Goal: Information Seeking & Learning: Check status

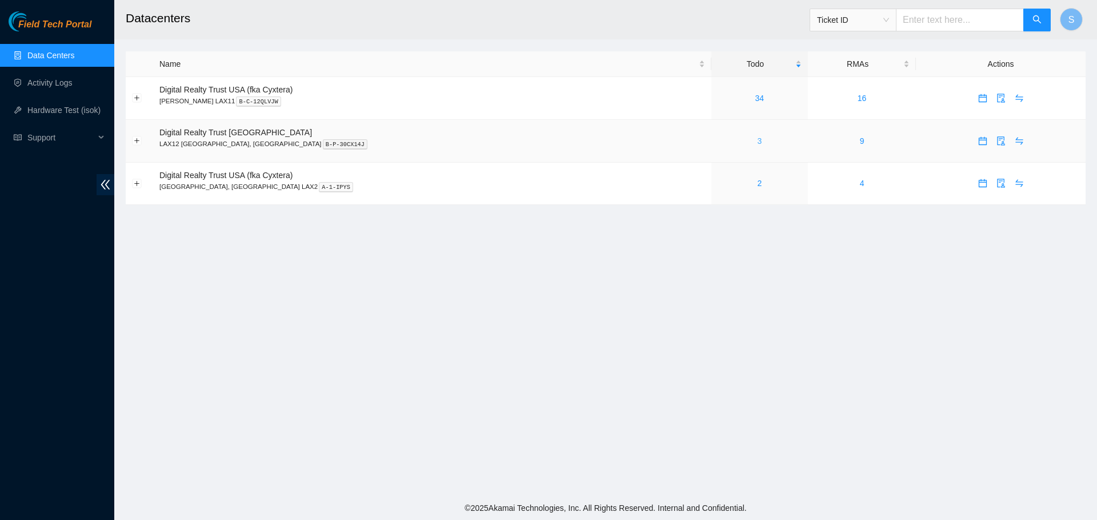
click at [757, 138] on link "3" at bounding box center [759, 141] width 5 height 9
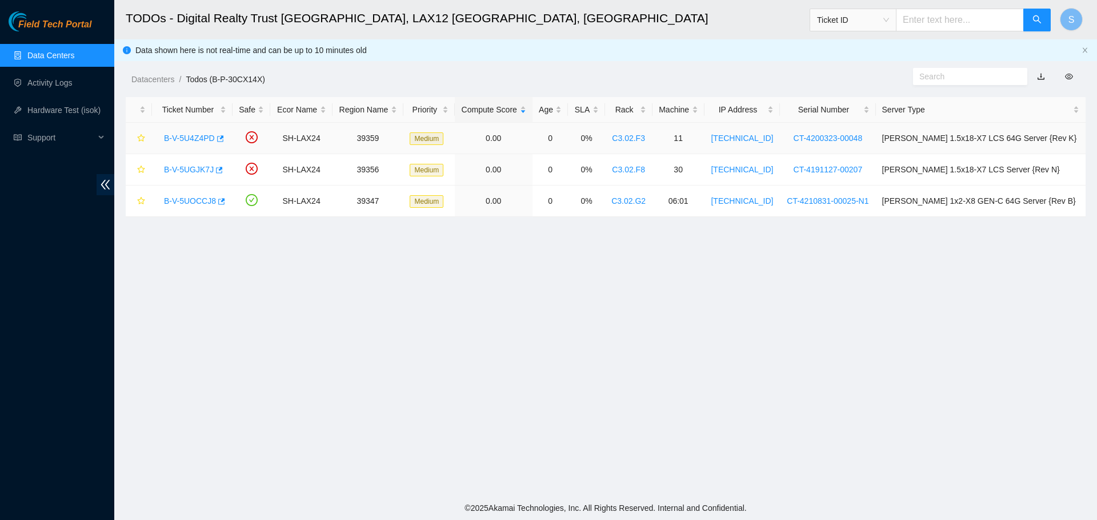
click at [187, 141] on link "B-V-5U4Z4PD" at bounding box center [189, 138] width 51 height 9
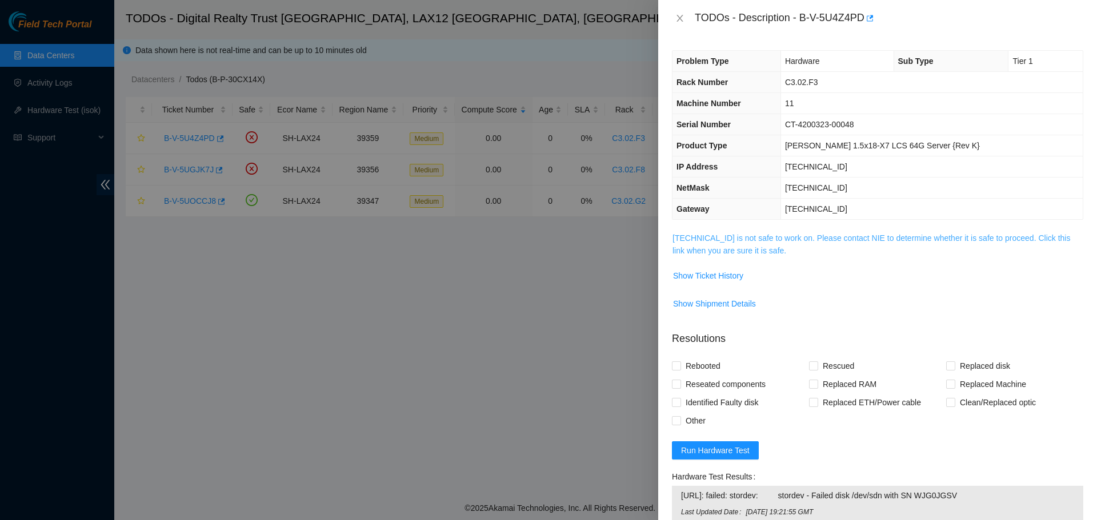
click at [781, 242] on link "[TECHNICAL_ID] is not safe to work on. Please contact NIE to determine whether …" at bounding box center [871, 245] width 398 height 22
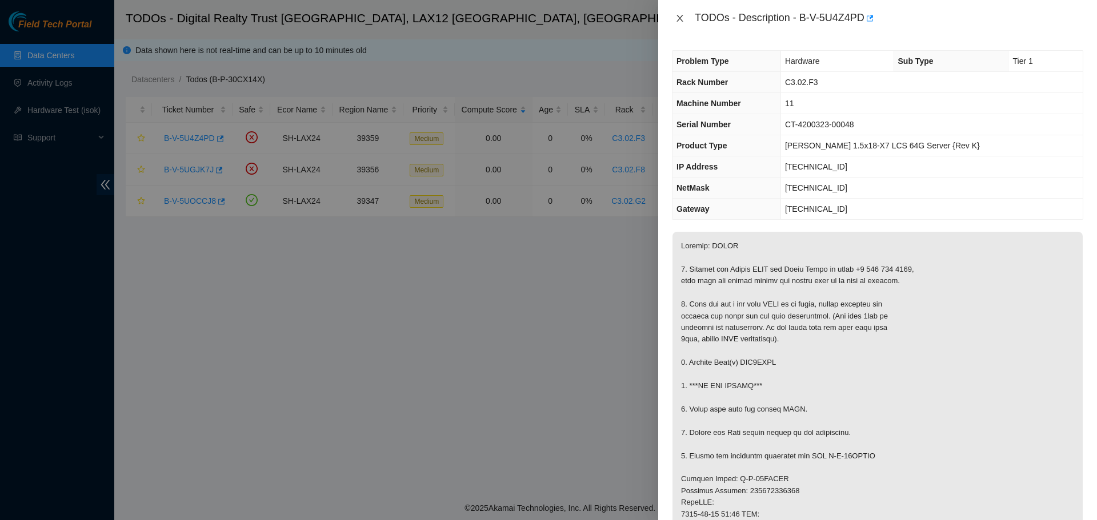
click at [676, 18] on icon "close" at bounding box center [679, 18] width 9 height 9
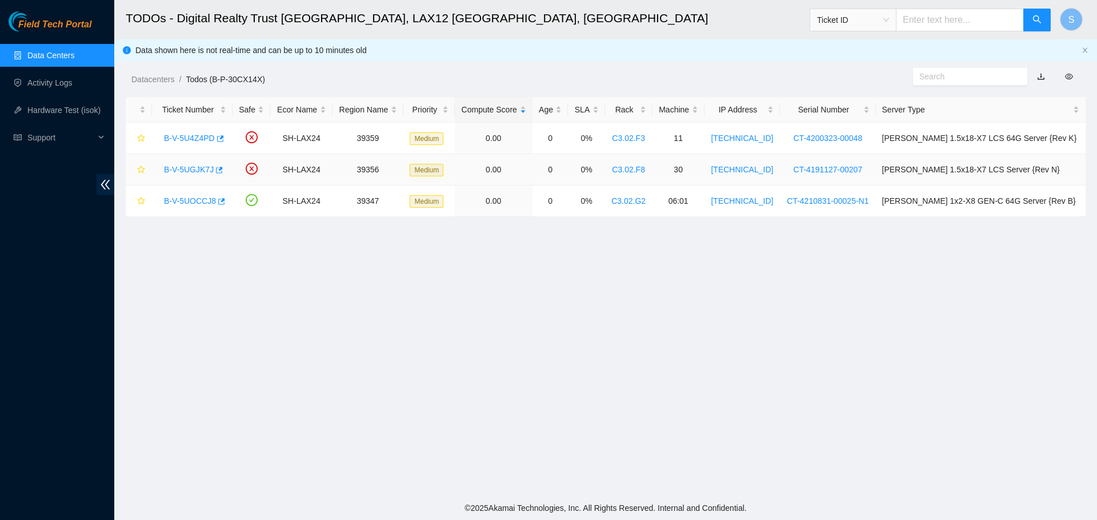
click at [186, 172] on link "B-V-5UGJK7J" at bounding box center [189, 169] width 50 height 9
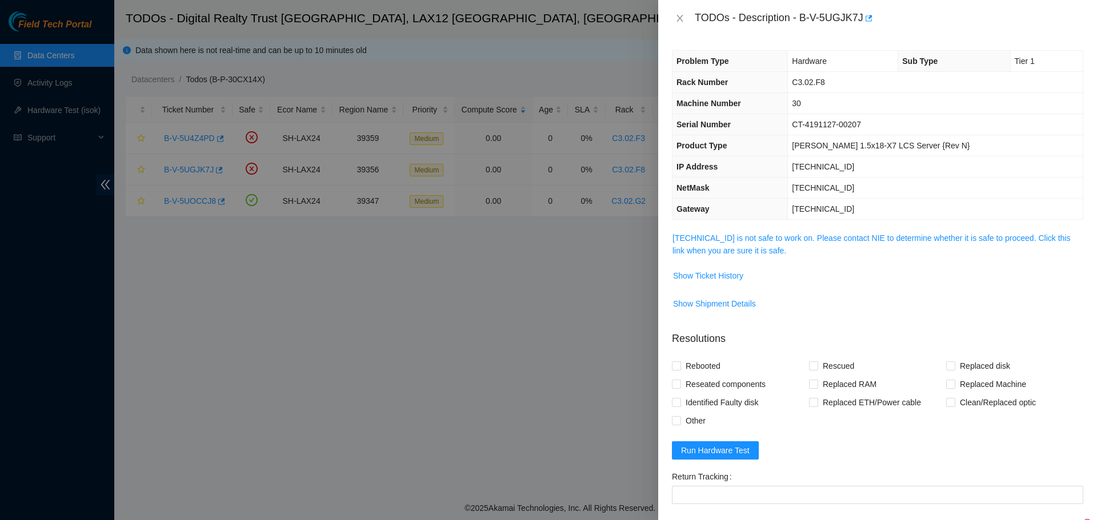
click at [771, 245] on span "[TECHNICAL_ID] is not safe to work on. Please contact NIE to determine whether …" at bounding box center [877, 244] width 410 height 25
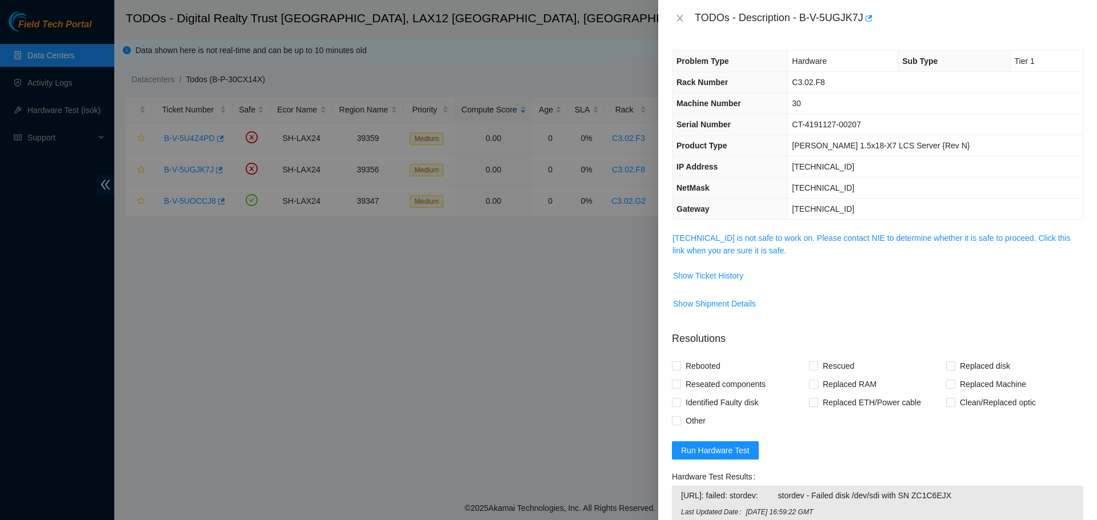
click at [771, 243] on span "[TECHNICAL_ID] is not safe to work on. Please contact NIE to determine whether …" at bounding box center [877, 244] width 410 height 25
click at [778, 230] on div "Problem Type Hardware Sub Type Tier 1 Rack Number C3.02.F8 Machine Number 30 Se…" at bounding box center [877, 279] width 439 height 484
click at [779, 238] on link "[TECHNICAL_ID] is not safe to work on. Please contact NIE to determine whether …" at bounding box center [871, 245] width 398 height 22
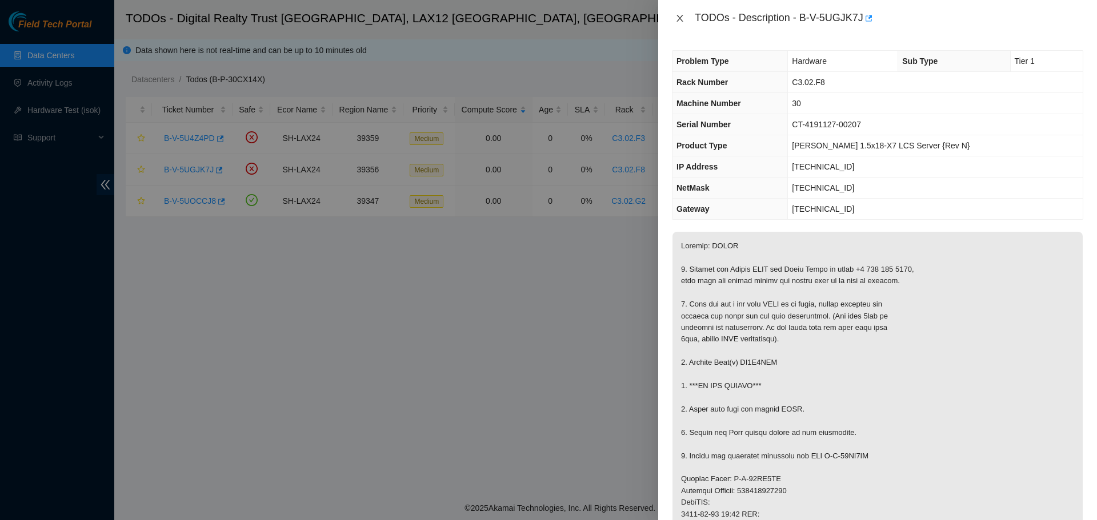
click at [678, 21] on icon "close" at bounding box center [679, 18] width 6 height 7
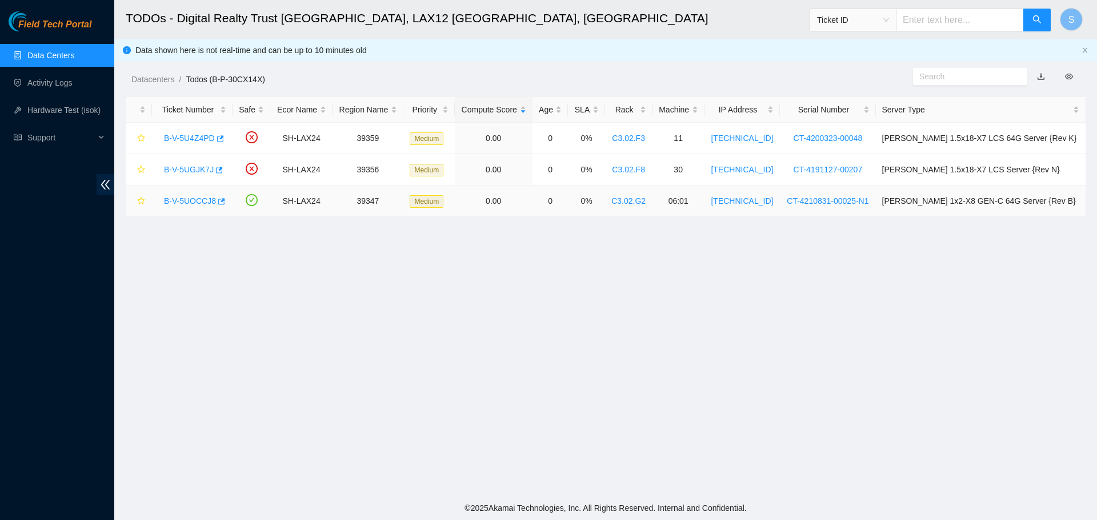
click at [193, 194] on div "B-V-5UOCCJ8" at bounding box center [192, 201] width 68 height 18
click at [193, 199] on link "B-V-5UOCCJ8" at bounding box center [190, 201] width 52 height 9
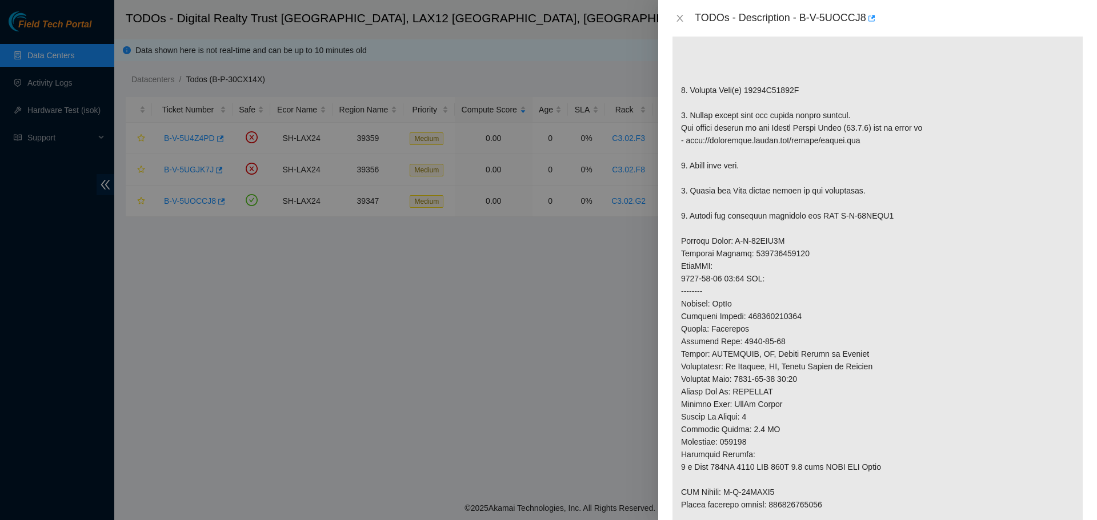
scroll to position [286, 0]
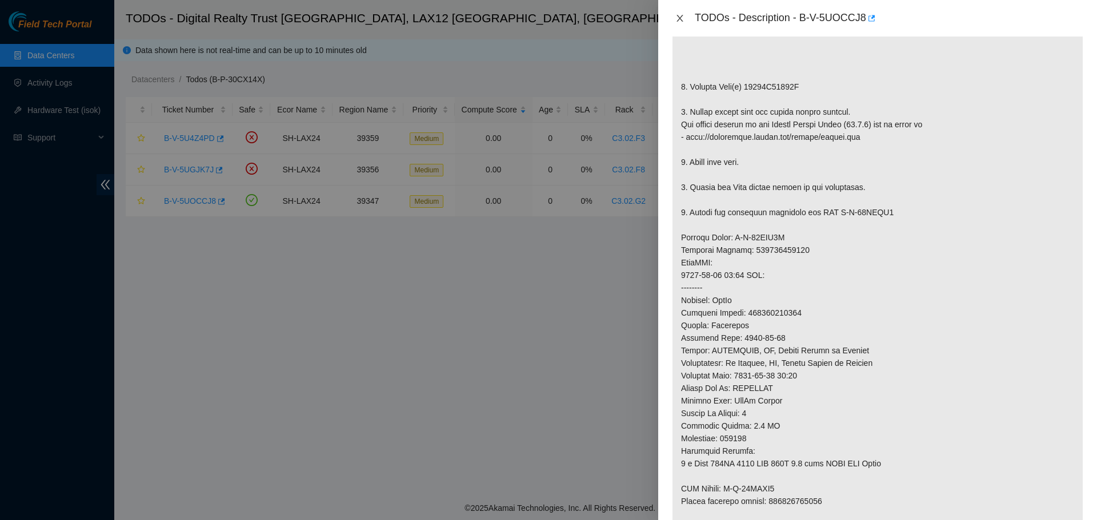
click at [682, 17] on icon "close" at bounding box center [679, 18] width 9 height 9
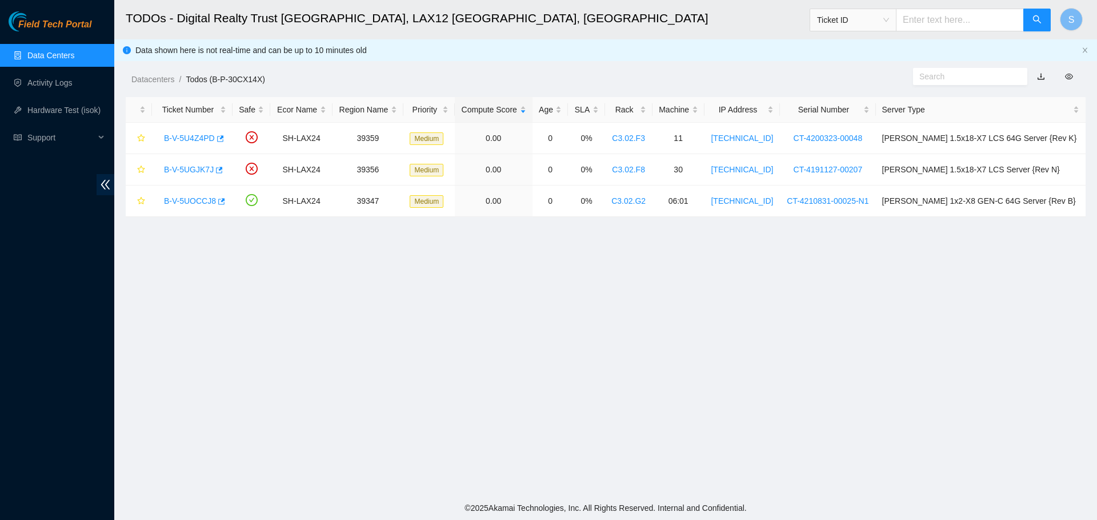
scroll to position [234, 0]
